Goal: Download file/media

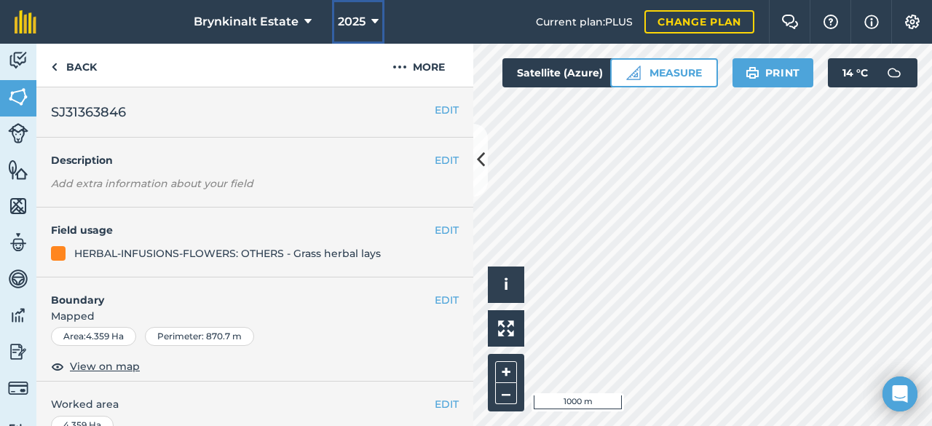
click at [378, 20] on button "2025" at bounding box center [358, 22] width 52 height 44
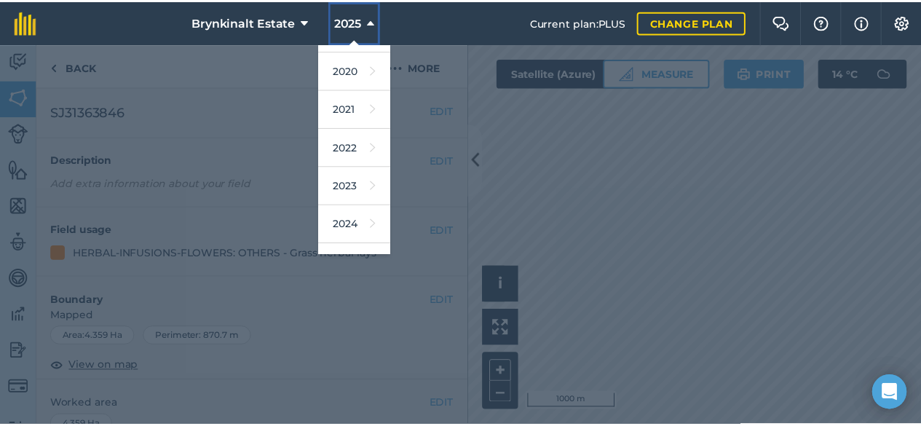
scroll to position [167, 0]
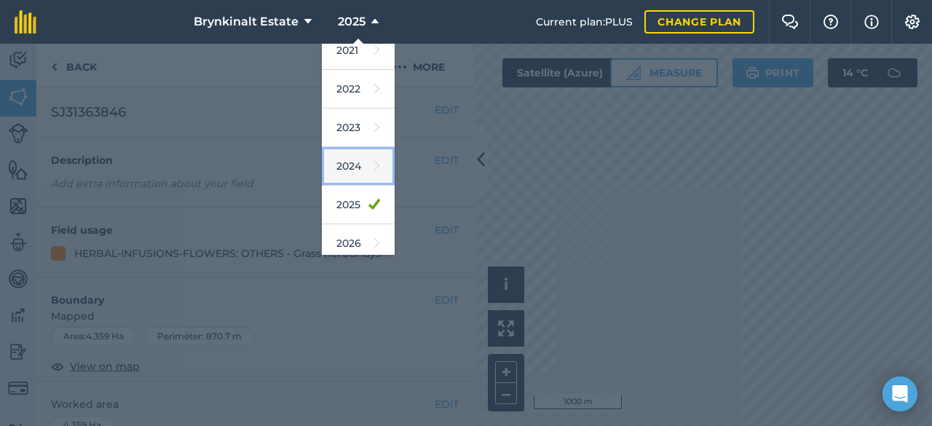
click at [351, 158] on link "2024" at bounding box center [358, 166] width 73 height 39
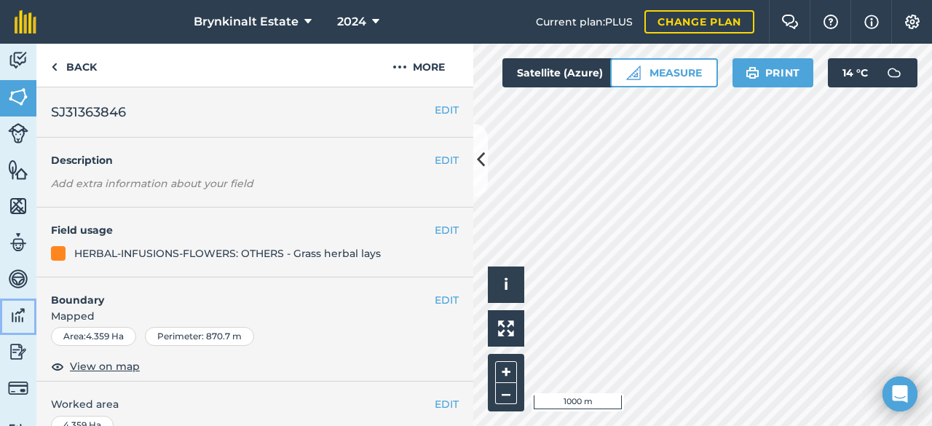
click at [15, 320] on img at bounding box center [18, 315] width 20 height 22
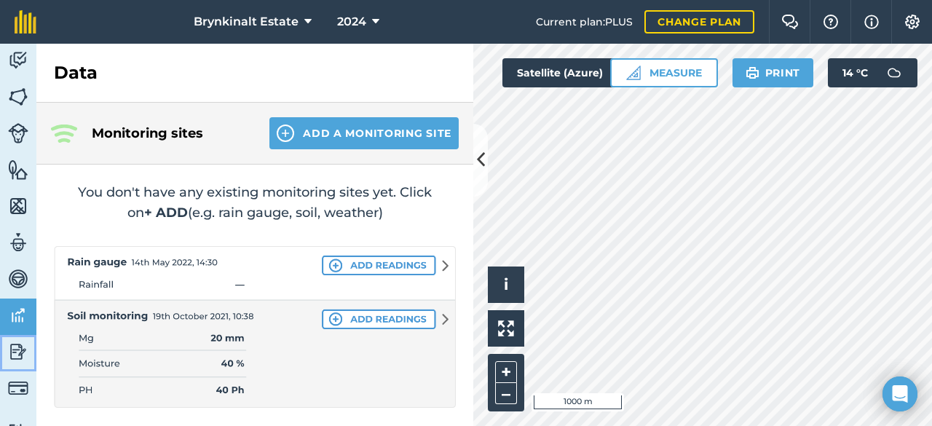
click at [21, 343] on img at bounding box center [18, 352] width 20 height 22
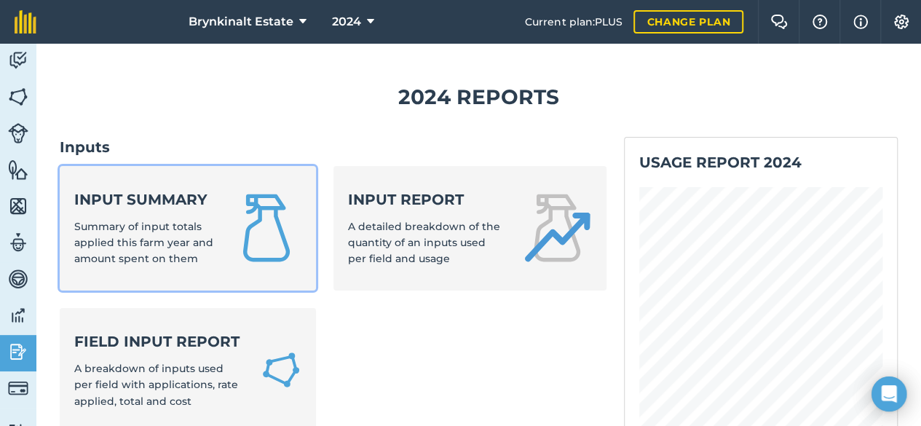
click at [231, 238] on img at bounding box center [266, 228] width 70 height 70
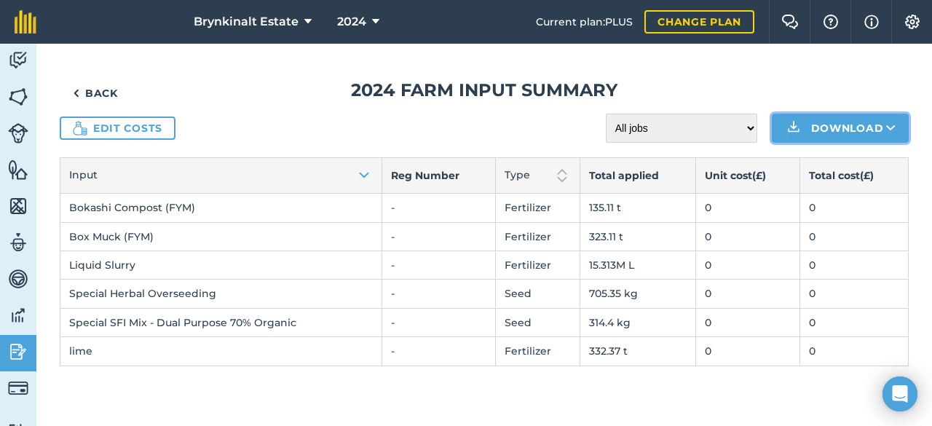
click at [855, 129] on button "Download" at bounding box center [839, 128] width 137 height 29
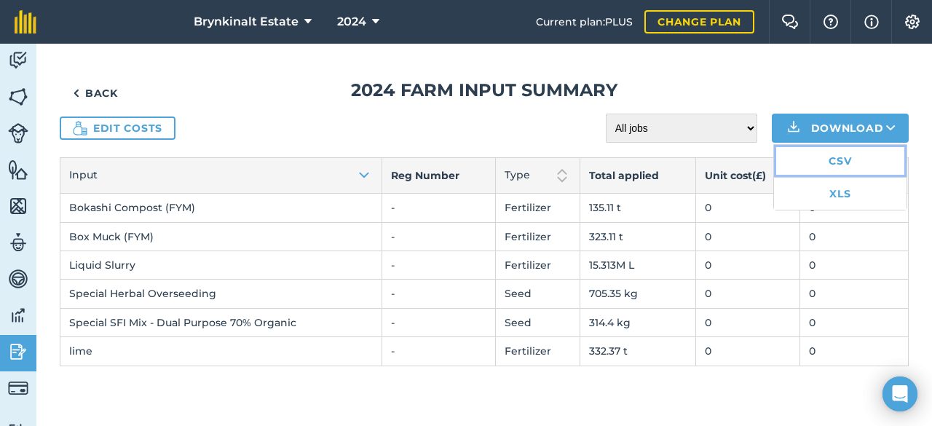
click at [845, 166] on link "CSV" at bounding box center [840, 161] width 132 height 32
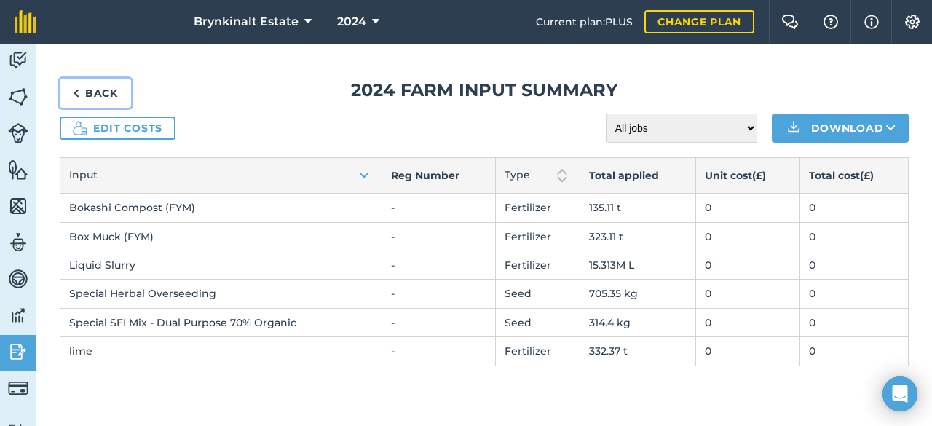
click at [114, 92] on link "Back" at bounding box center [95, 93] width 71 height 29
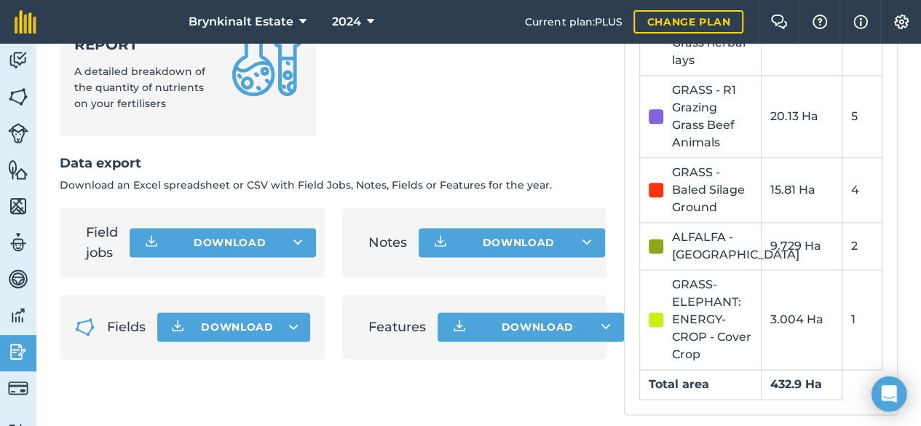
scroll to position [884, 0]
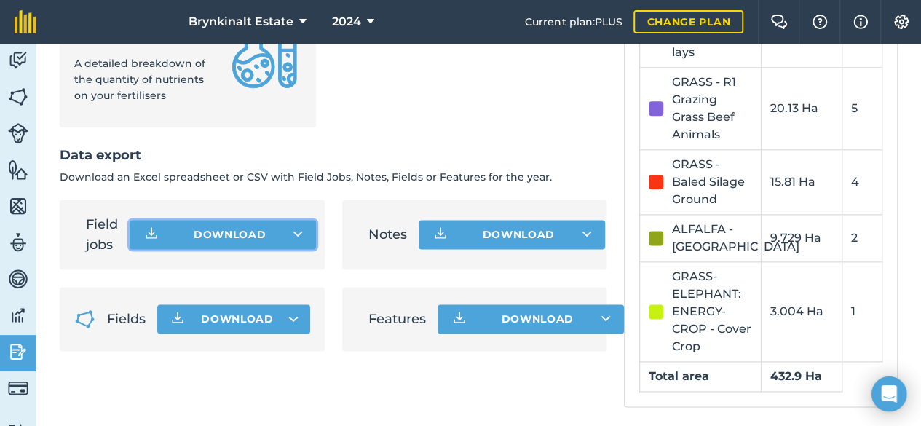
click at [266, 249] on button "Download" at bounding box center [223, 234] width 186 height 29
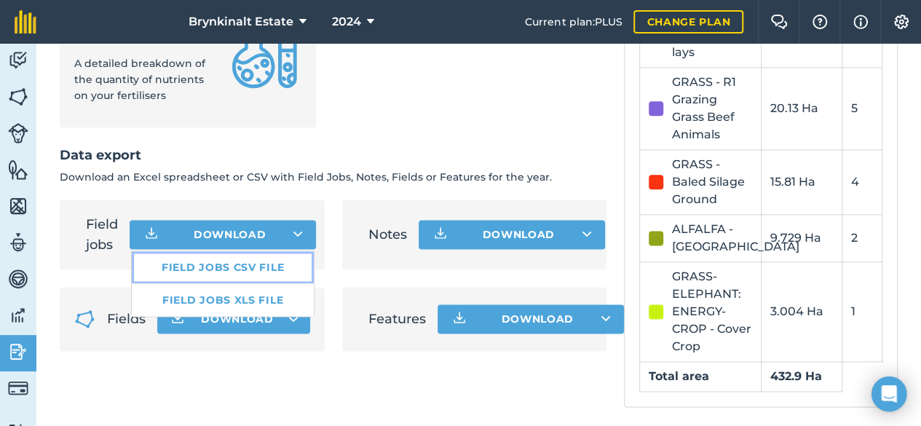
click at [261, 283] on link "Field jobs CSV file" at bounding box center [223, 267] width 182 height 32
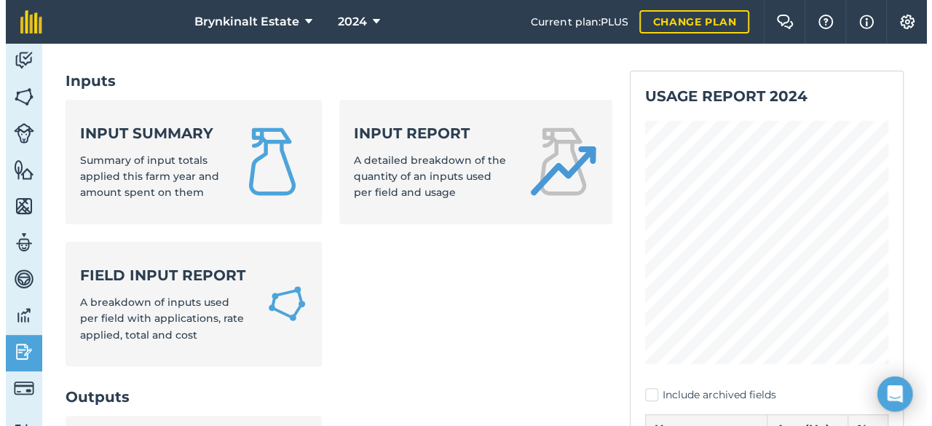
scroll to position [0, 0]
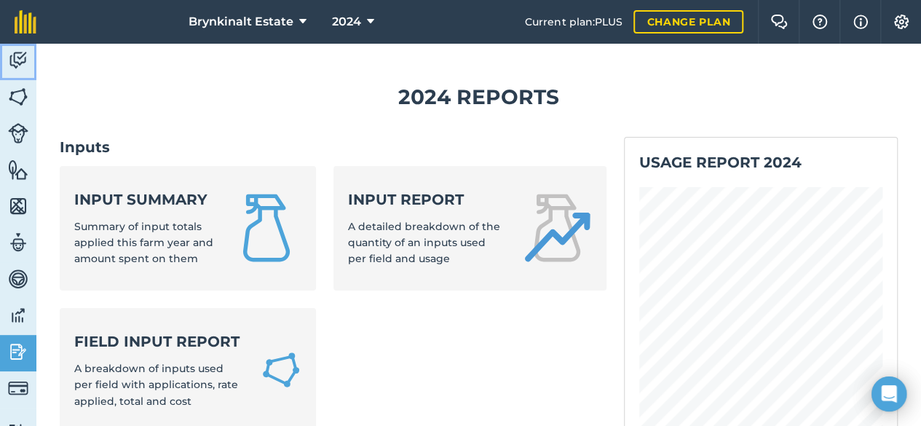
click at [19, 56] on img at bounding box center [18, 60] width 20 height 22
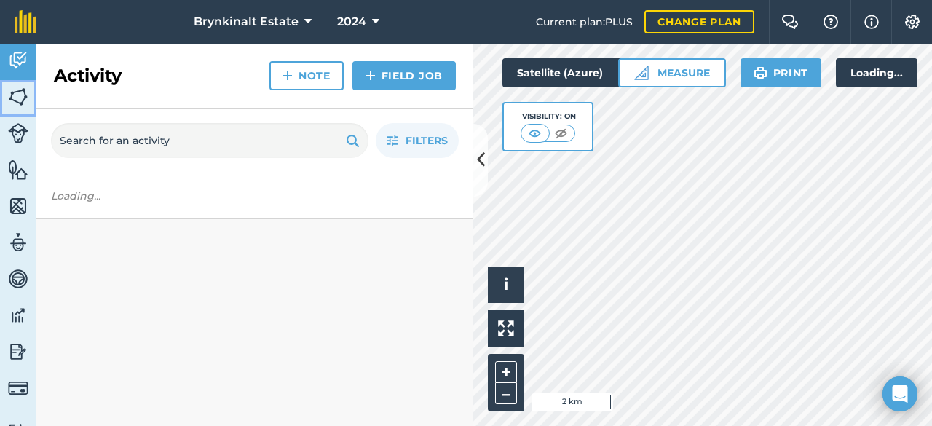
click at [16, 104] on img at bounding box center [18, 97] width 20 height 22
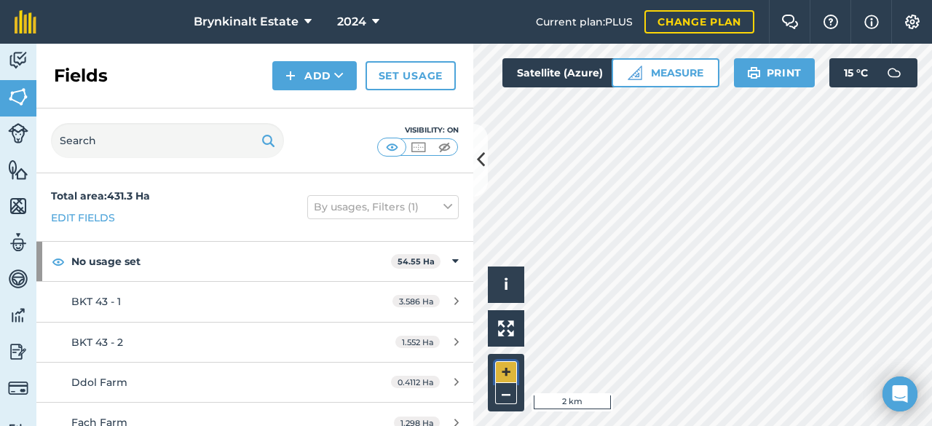
click at [506, 371] on button "+" at bounding box center [506, 372] width 22 height 22
click at [512, 368] on button "+" at bounding box center [506, 372] width 22 height 22
